Goal: Task Accomplishment & Management: Manage account settings

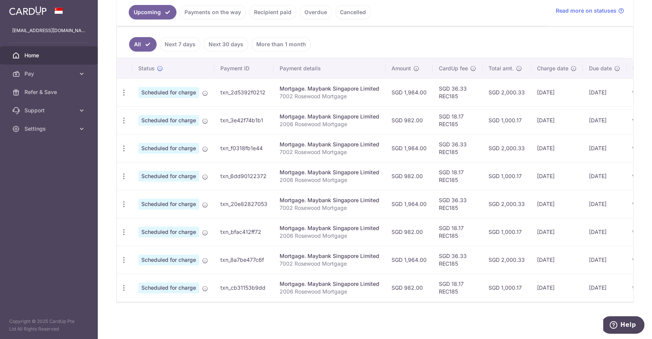
scroll to position [131, 0]
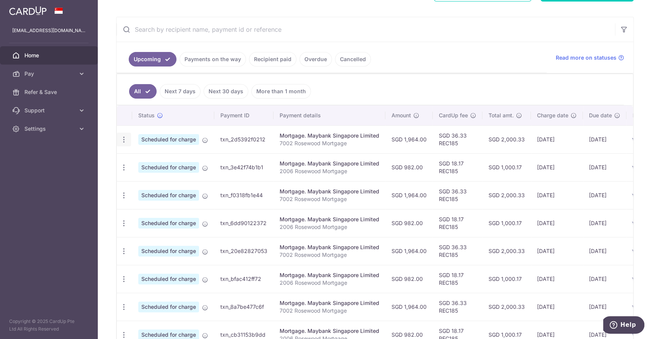
click at [124, 140] on icon "button" at bounding box center [124, 140] width 8 height 8
click at [637, 162] on div "× Pause Schedule Pause all future payments in this series Pause just this one p…" at bounding box center [375, 169] width 554 height 339
click at [124, 200] on div "Update payment Cancel payment" at bounding box center [124, 195] width 14 height 14
click at [128, 191] on div "Update payment Cancel payment" at bounding box center [124, 195] width 14 height 14
click at [123, 194] on icon "button" at bounding box center [124, 195] width 8 height 8
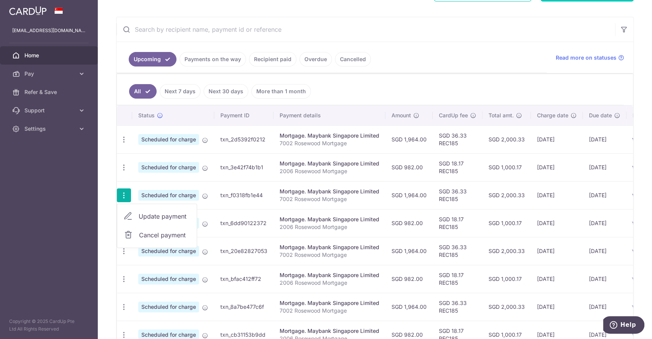
click at [175, 232] on span "Cancel payment" at bounding box center [164, 234] width 51 height 9
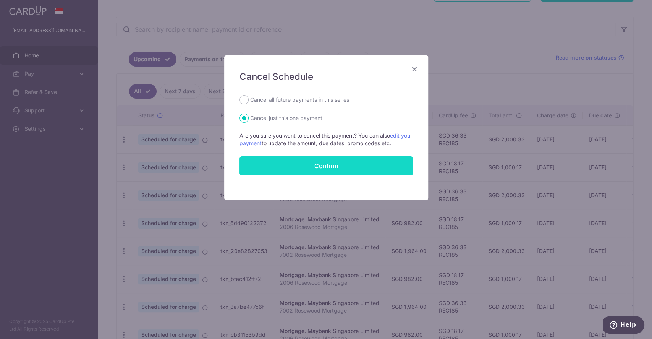
click at [309, 171] on button "Confirm" at bounding box center [326, 165] width 173 height 19
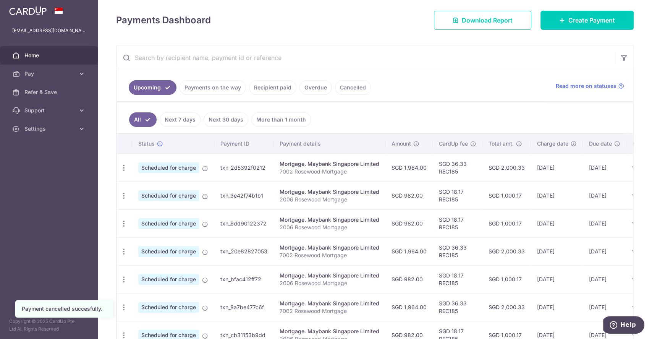
scroll to position [102, 0]
click at [123, 221] on icon "button" at bounding box center [124, 224] width 8 height 8
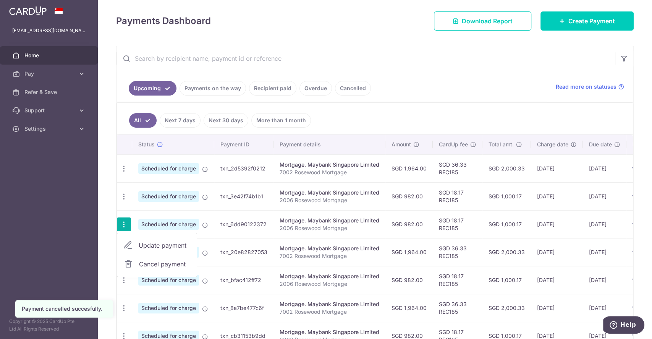
click at [174, 266] on span "Cancel payment" at bounding box center [164, 263] width 51 height 9
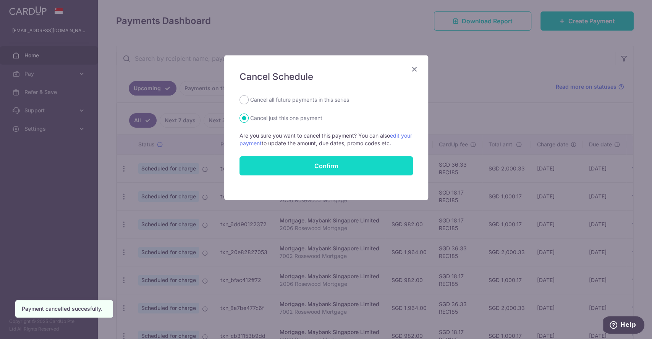
click at [322, 167] on button "Confirm" at bounding box center [326, 165] width 173 height 19
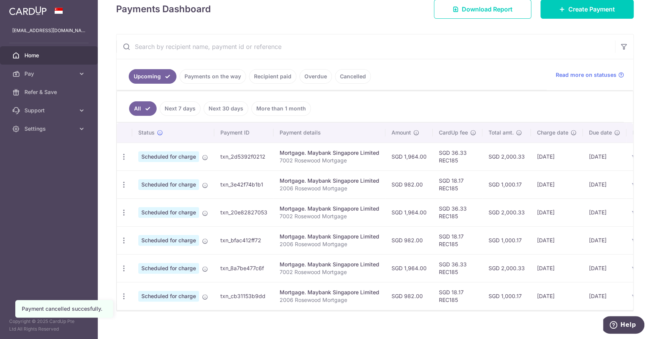
scroll to position [126, 0]
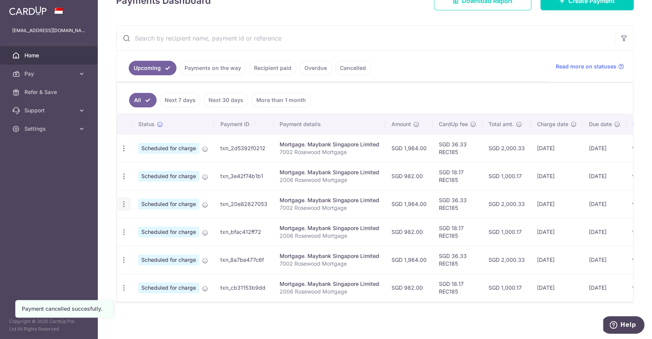
click at [120, 204] on div "Update payment Cancel payment" at bounding box center [124, 204] width 14 height 14
click at [123, 202] on icon "button" at bounding box center [124, 204] width 8 height 8
click at [141, 241] on span "Cancel payment" at bounding box center [164, 243] width 51 height 9
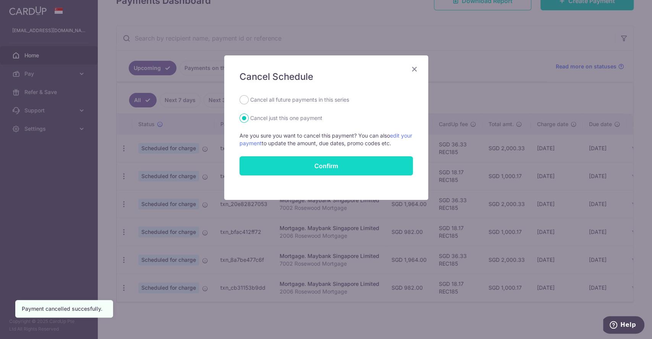
click at [353, 166] on button "Confirm" at bounding box center [326, 165] width 173 height 19
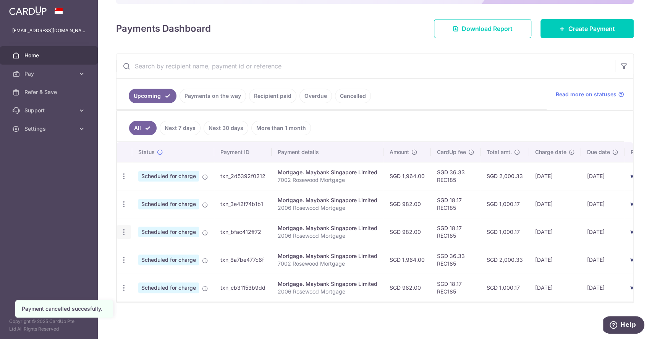
click at [123, 232] on div "Update payment Cancel payment" at bounding box center [124, 232] width 14 height 14
click at [123, 228] on icon "button" at bounding box center [124, 232] width 8 height 8
click at [139, 267] on span "Cancel payment" at bounding box center [164, 271] width 51 height 9
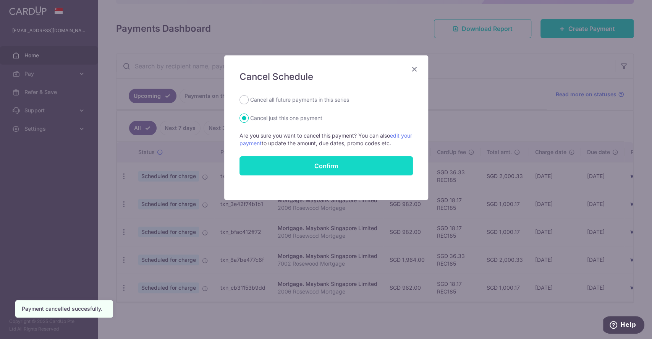
click at [329, 163] on button "Confirm" at bounding box center [326, 165] width 173 height 19
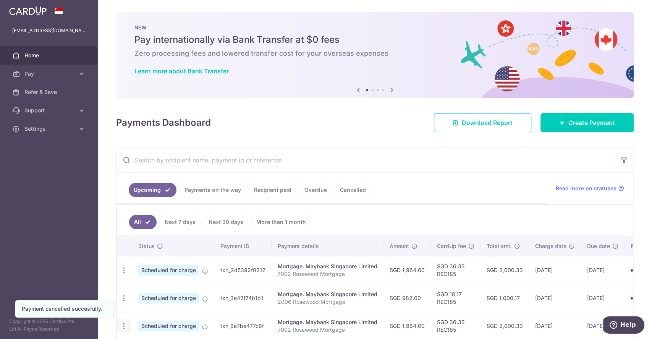
click at [125, 325] on icon "button" at bounding box center [124, 326] width 8 height 8
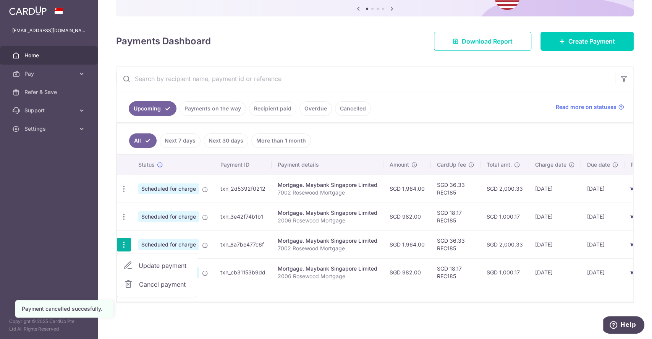
click at [167, 282] on span "Cancel payment" at bounding box center [164, 284] width 51 height 9
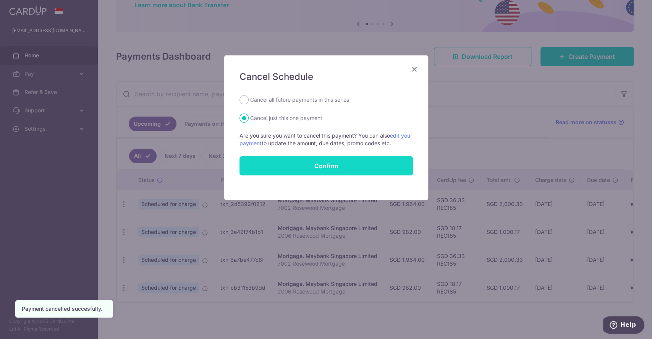
click at [332, 170] on button "Confirm" at bounding box center [326, 165] width 173 height 19
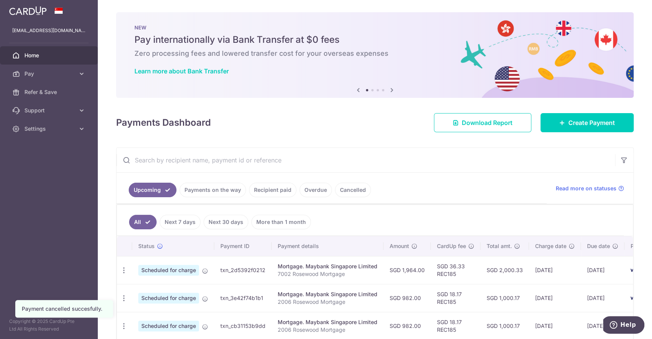
scroll to position [33, 0]
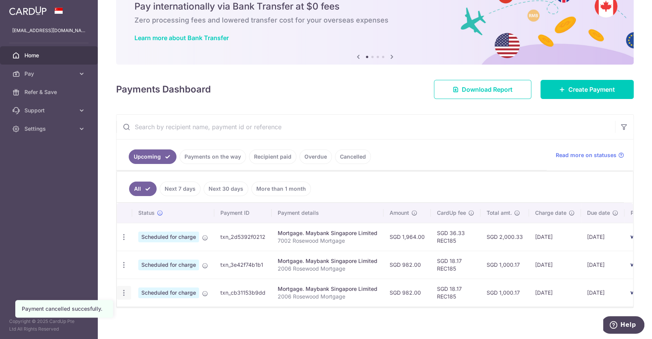
click at [126, 292] on icon "button" at bounding box center [124, 293] width 8 height 8
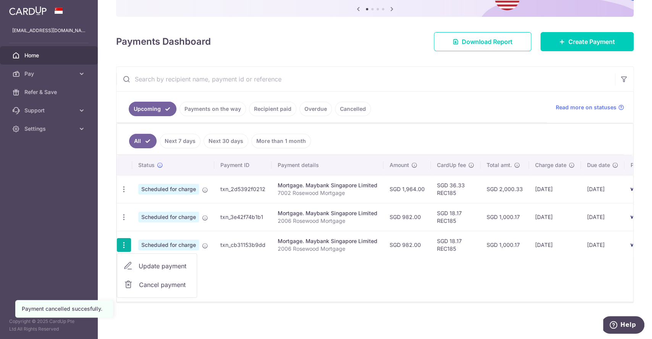
click at [180, 283] on span "Cancel payment" at bounding box center [164, 284] width 51 height 9
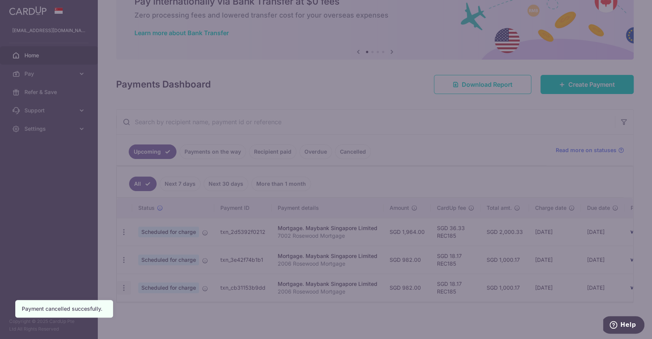
scroll to position [42, 0]
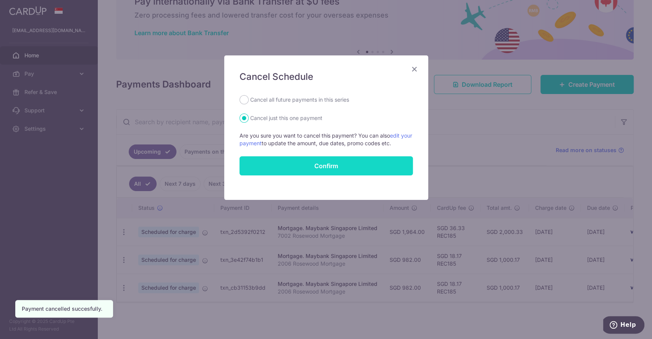
click at [322, 169] on button "Confirm" at bounding box center [326, 165] width 173 height 19
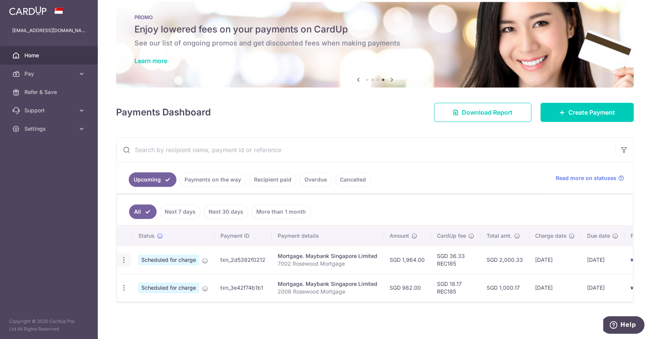
click at [125, 261] on div "Update payment Cancel payment" at bounding box center [124, 260] width 14 height 14
click at [124, 256] on icon "button" at bounding box center [124, 260] width 8 height 8
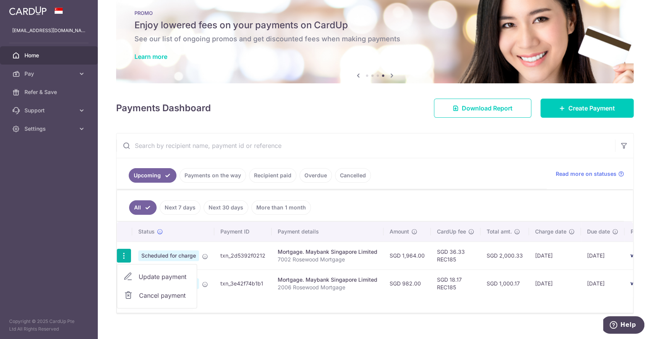
click at [149, 298] on span "Cancel payment" at bounding box center [164, 295] width 51 height 9
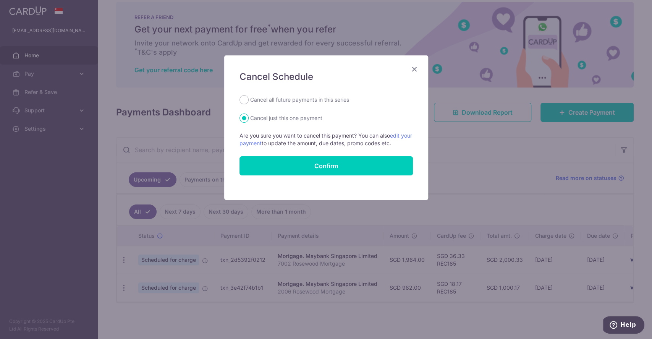
click at [414, 68] on icon "Close" at bounding box center [414, 69] width 9 height 10
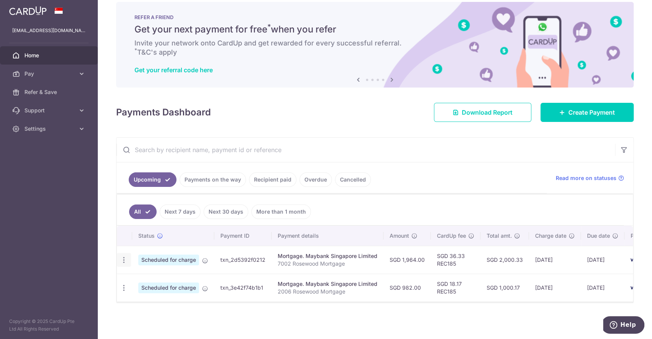
click at [126, 258] on icon "button" at bounding box center [124, 260] width 8 height 8
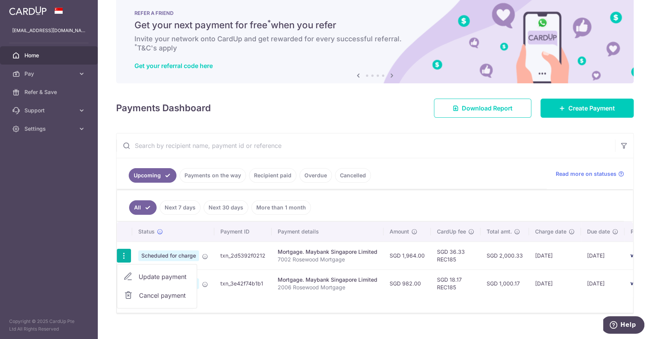
click at [151, 297] on span "Cancel payment" at bounding box center [164, 295] width 51 height 9
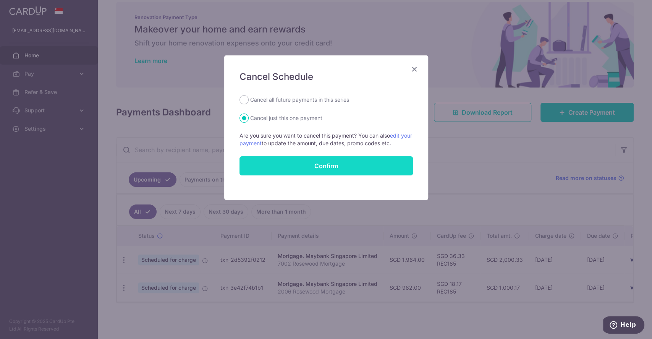
click at [326, 167] on button "Confirm" at bounding box center [326, 165] width 173 height 19
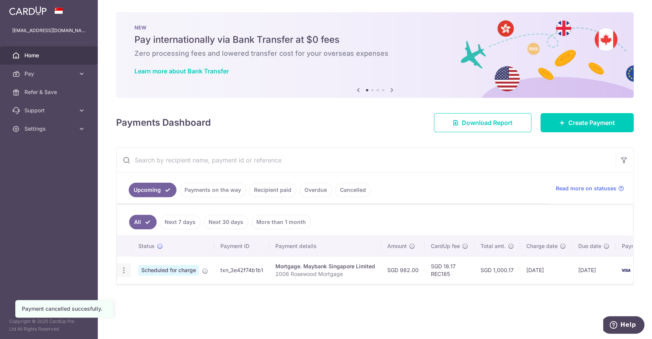
click at [123, 272] on icon "button" at bounding box center [124, 270] width 8 height 8
click at [164, 312] on span "Cancel payment" at bounding box center [164, 309] width 51 height 9
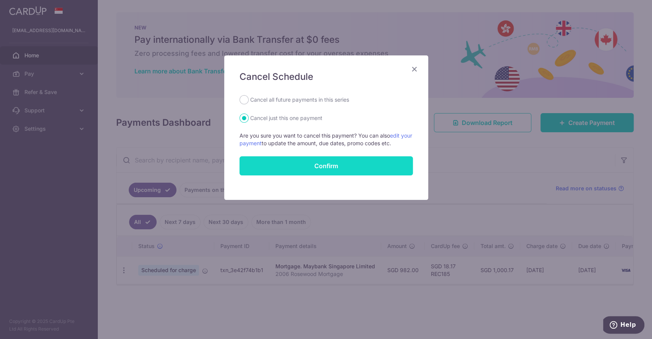
click at [334, 166] on button "Confirm" at bounding box center [326, 165] width 173 height 19
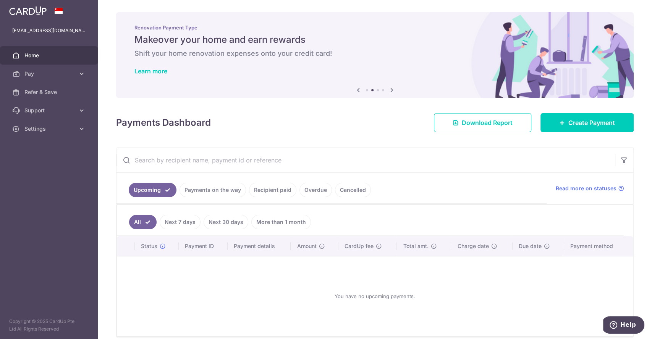
click at [306, 267] on div "You have no upcoming payments." at bounding box center [375, 295] width 498 height 67
click at [374, 298] on div "You have no upcoming payments." at bounding box center [375, 295] width 498 height 67
click at [401, 296] on div "You have no upcoming payments." at bounding box center [375, 295] width 498 height 67
click at [335, 281] on div "You have no upcoming payments." at bounding box center [375, 295] width 498 height 67
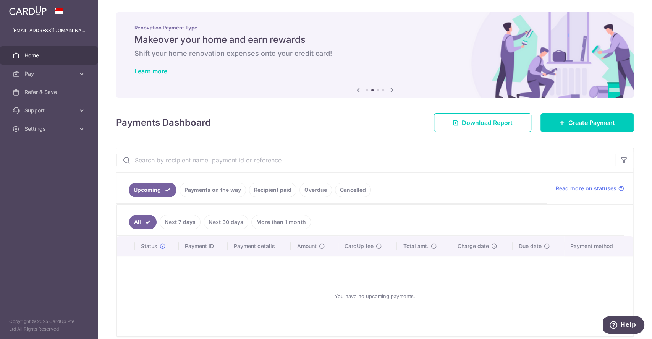
click at [347, 297] on div "You have no upcoming payments." at bounding box center [375, 295] width 498 height 67
click at [372, 297] on div "You have no upcoming payments." at bounding box center [375, 295] width 498 height 67
click at [417, 297] on div "You have no upcoming payments." at bounding box center [375, 295] width 498 height 67
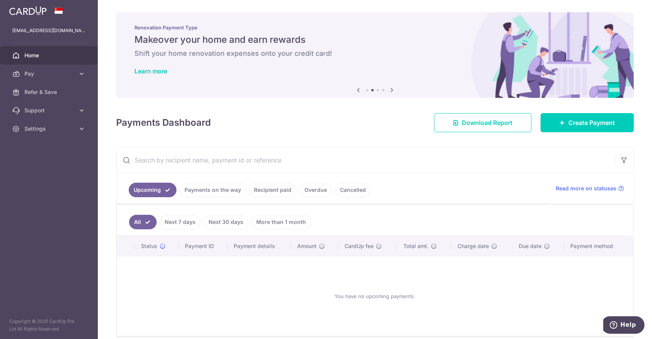
click at [357, 188] on link "Cancelled" at bounding box center [353, 190] width 36 height 15
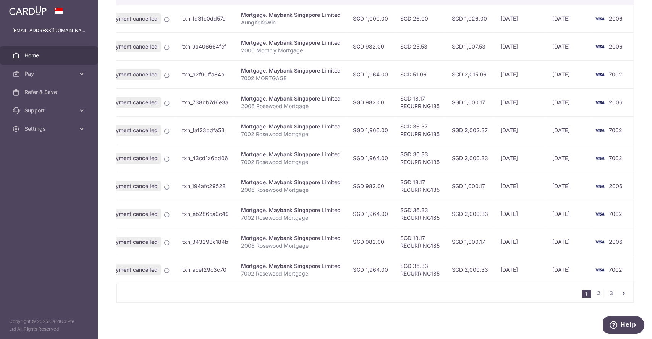
scroll to position [0, 46]
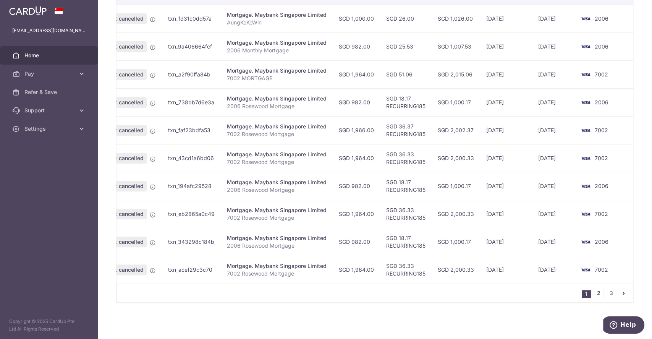
click at [595, 295] on link "2" at bounding box center [598, 292] width 9 height 9
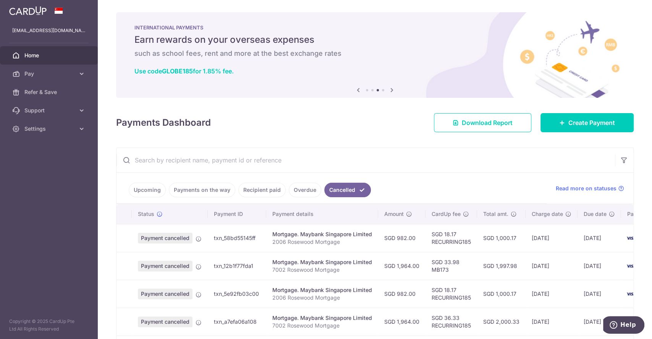
scroll to position [51, 0]
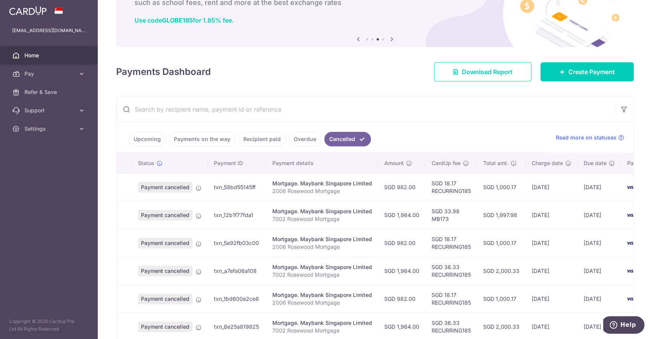
click at [260, 141] on link "Recipient paid" at bounding box center [261, 139] width 47 height 15
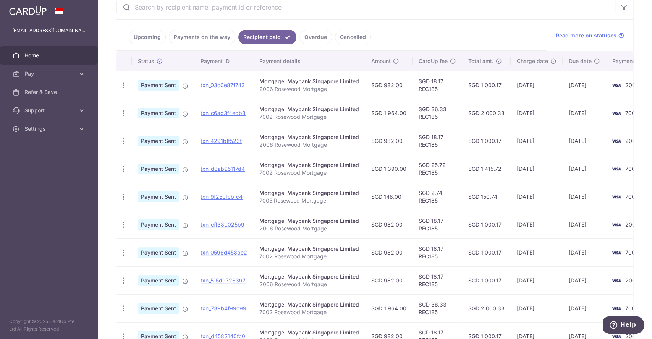
scroll to position [223, 0]
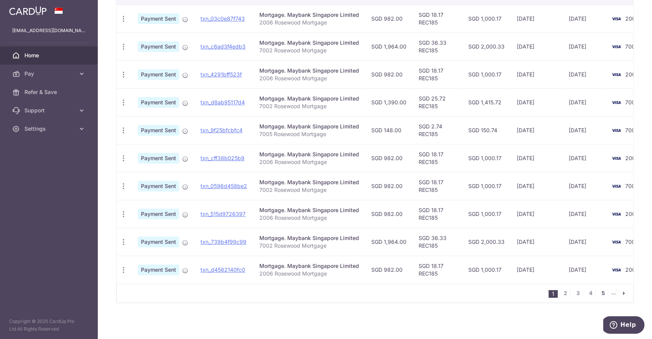
click at [600, 297] on link "5" at bounding box center [603, 292] width 9 height 9
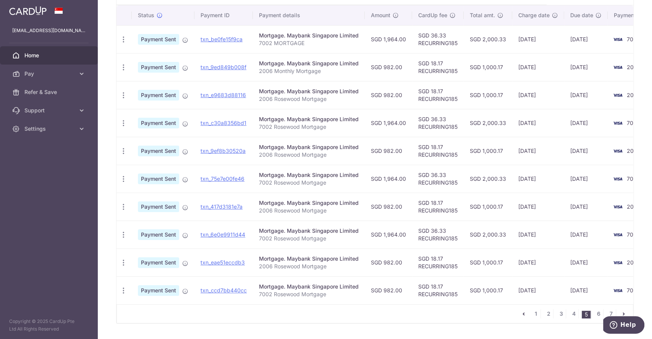
scroll to position [204, 0]
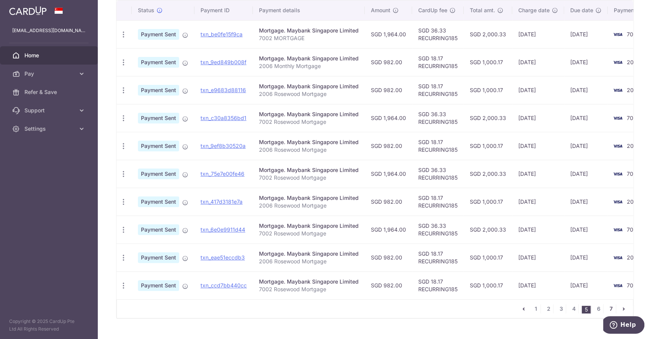
click at [607, 311] on link "7" at bounding box center [611, 308] width 9 height 9
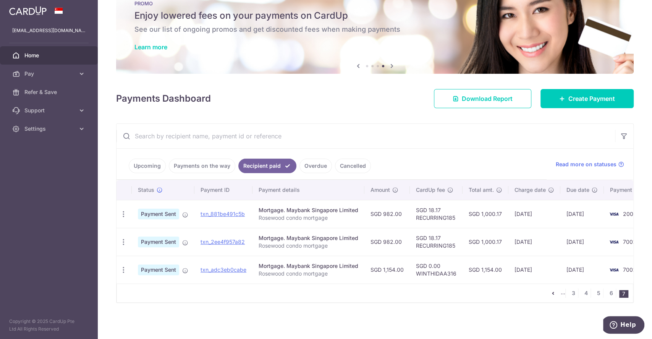
scroll to position [28, 0]
click at [154, 159] on link "Upcoming" at bounding box center [147, 166] width 37 height 15
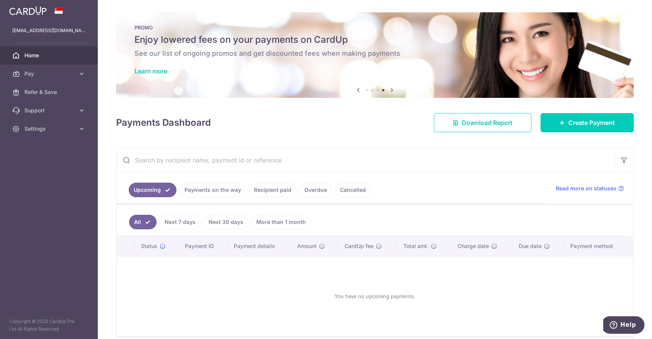
scroll to position [0, 0]
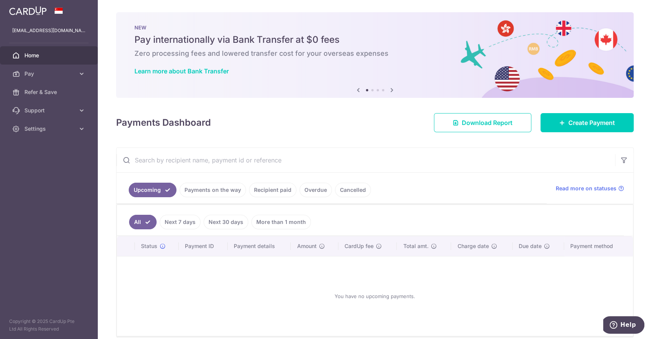
click at [199, 191] on link "Payments on the way" at bounding box center [213, 190] width 66 height 15
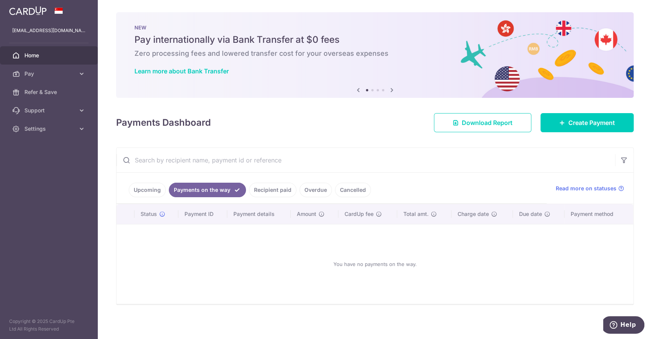
click at [262, 191] on link "Recipient paid" at bounding box center [272, 190] width 47 height 15
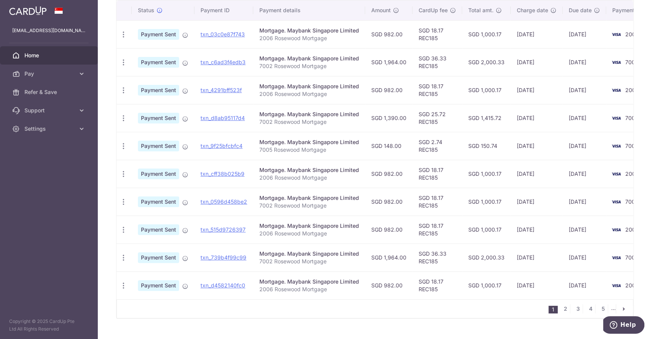
scroll to position [102, 0]
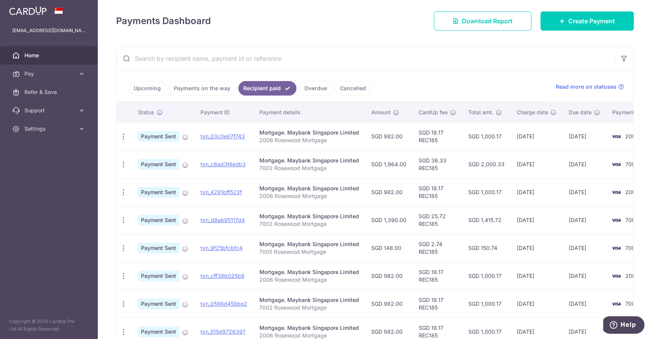
drag, startPoint x: 430, startPoint y: 215, endPoint x: 443, endPoint y: 215, distance: 13.0
click at [443, 215] on td "SGD 25.72 REC185" at bounding box center [438, 220] width 50 height 28
click at [520, 228] on td "18/07/2025" at bounding box center [537, 220] width 52 height 28
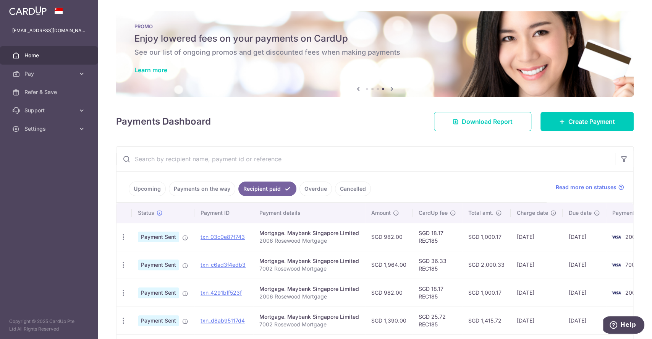
scroll to position [0, 0]
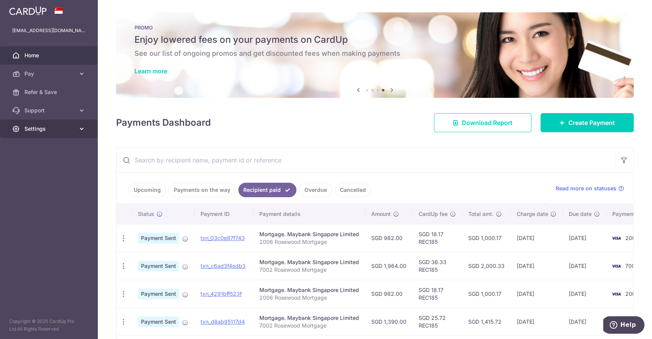
click at [63, 126] on span "Settings" at bounding box center [49, 129] width 50 height 8
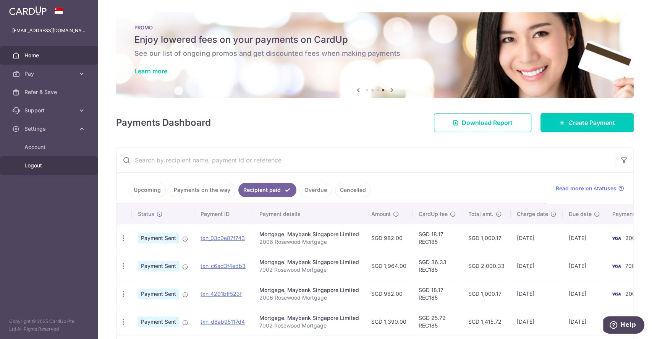
click at [53, 166] on span "Logout" at bounding box center [49, 166] width 50 height 8
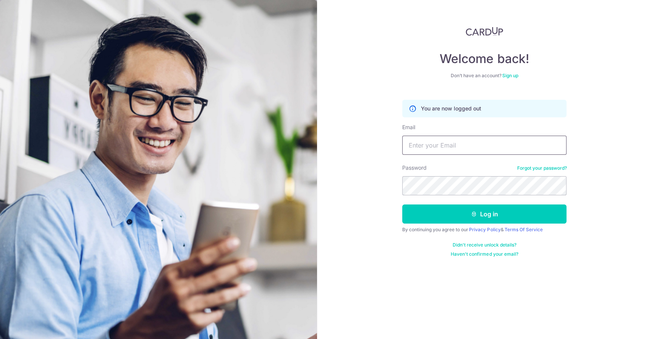
drag, startPoint x: 498, startPoint y: 136, endPoint x: 498, endPoint y: 140, distance: 4.6
click at [498, 136] on input "Email" at bounding box center [484, 145] width 164 height 19
type input "skylaray92@gmail.com"
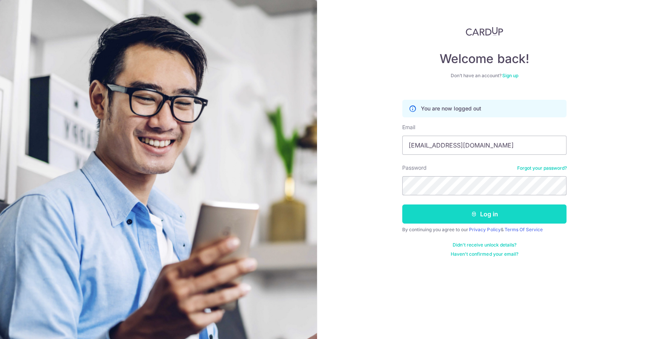
click at [471, 211] on icon "submit" at bounding box center [474, 214] width 6 height 6
